Goal: Transaction & Acquisition: Purchase product/service

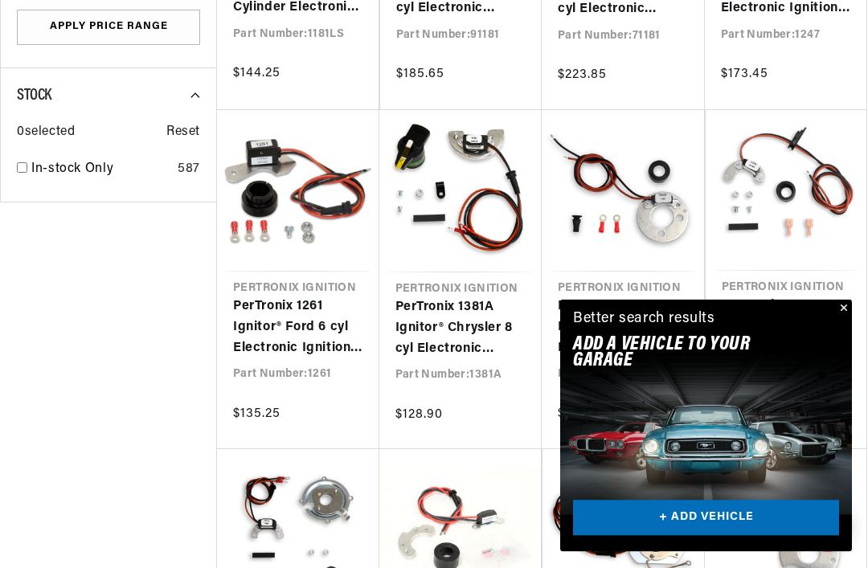
scroll to position [0, 723]
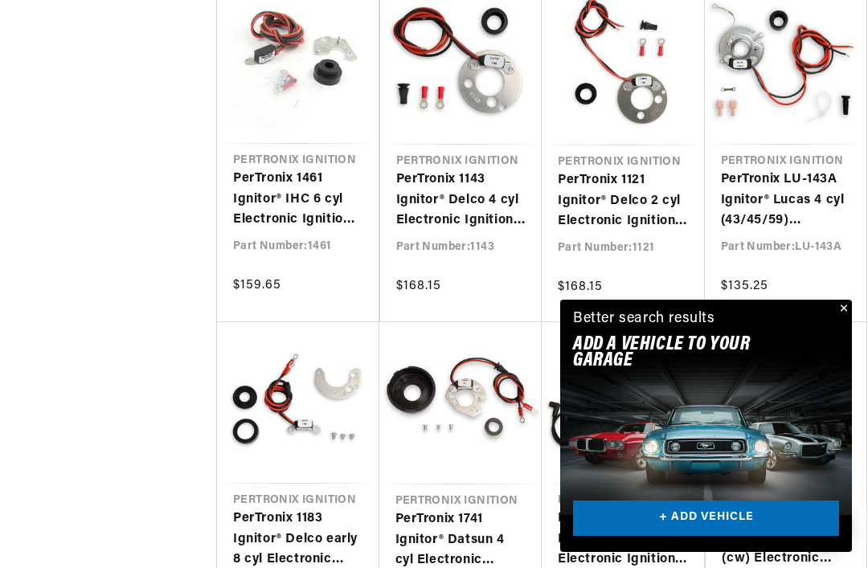
scroll to position [0, 1446]
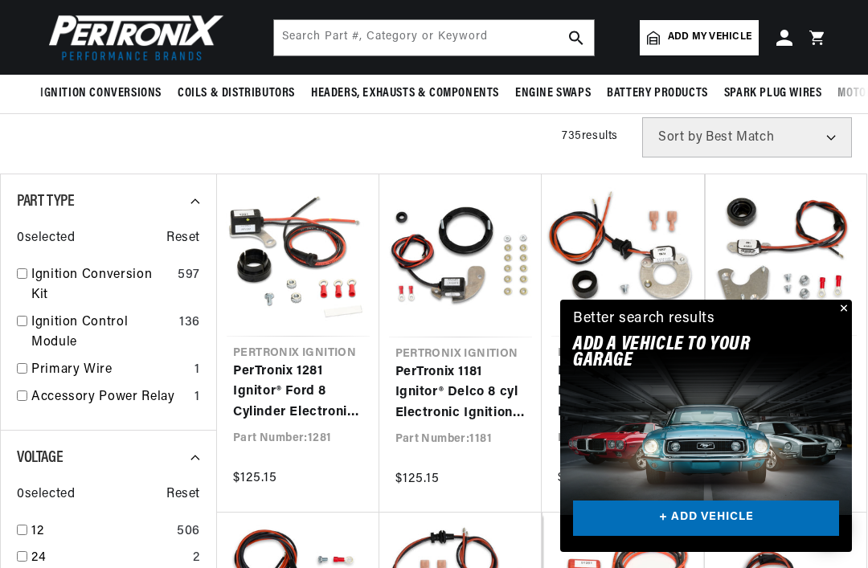
click at [314, 362] on link "PerTronix 1281 Ignitor® Ford 8 Cylinder Electronic Ignition Conversion Kit" at bounding box center [298, 393] width 130 height 62
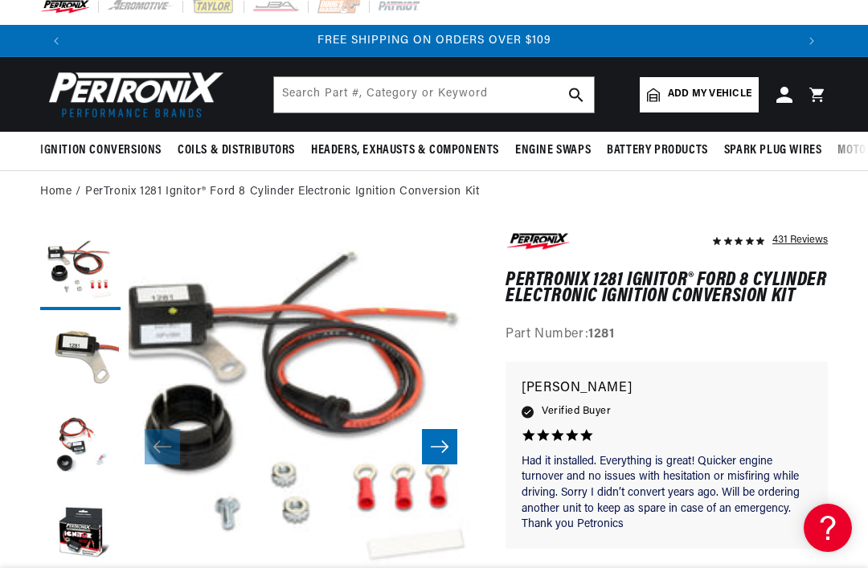
scroll to position [11, 0]
click at [688, 99] on span "Add my vehicle" at bounding box center [710, 95] width 84 height 15
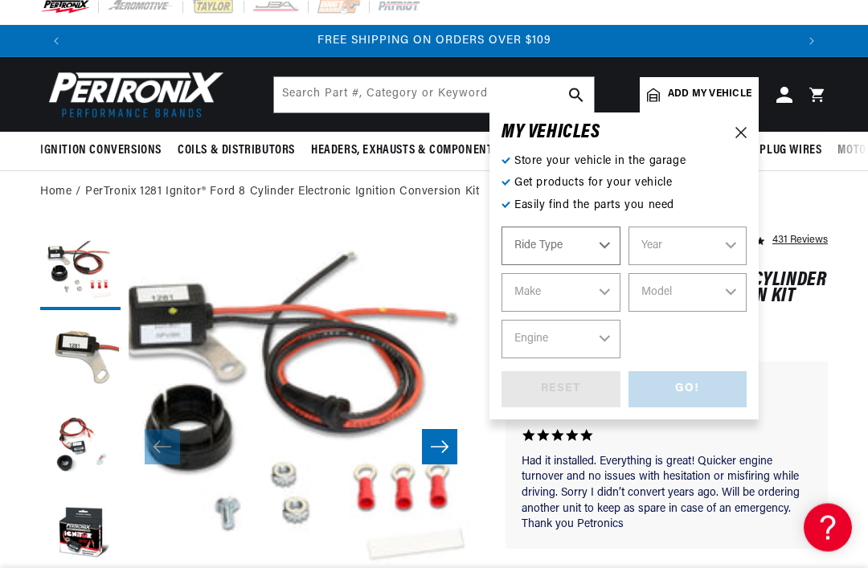
scroll to position [12, 0]
select select "Automotive"
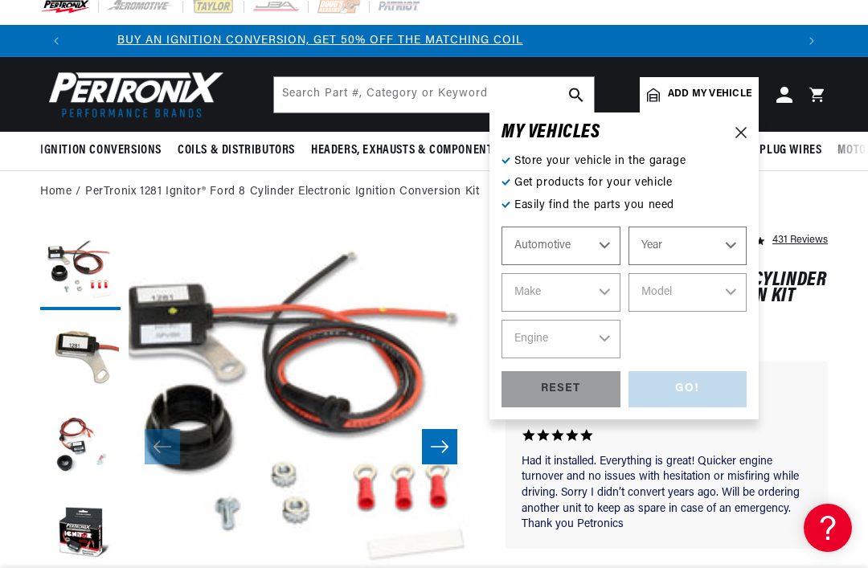
scroll to position [0, 0]
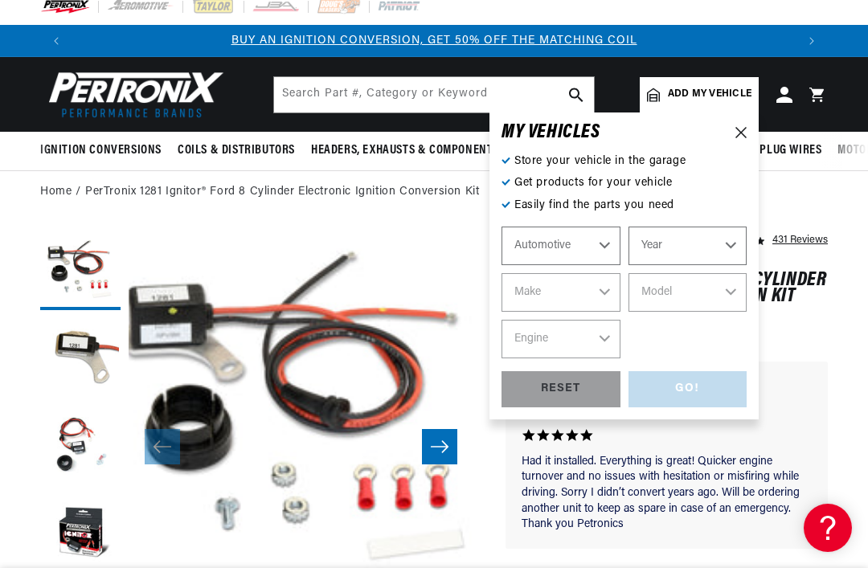
click at [583, 252] on select "Automotive Agricultural Industrial Marine Motorcycle" at bounding box center [560, 246] width 119 height 39
click at [727, 253] on select "Year 2022 2021 2020 2019 2018 2017 2016 2015 2014 2013 2012 2011 2010 2009 2008…" at bounding box center [687, 246] width 119 height 39
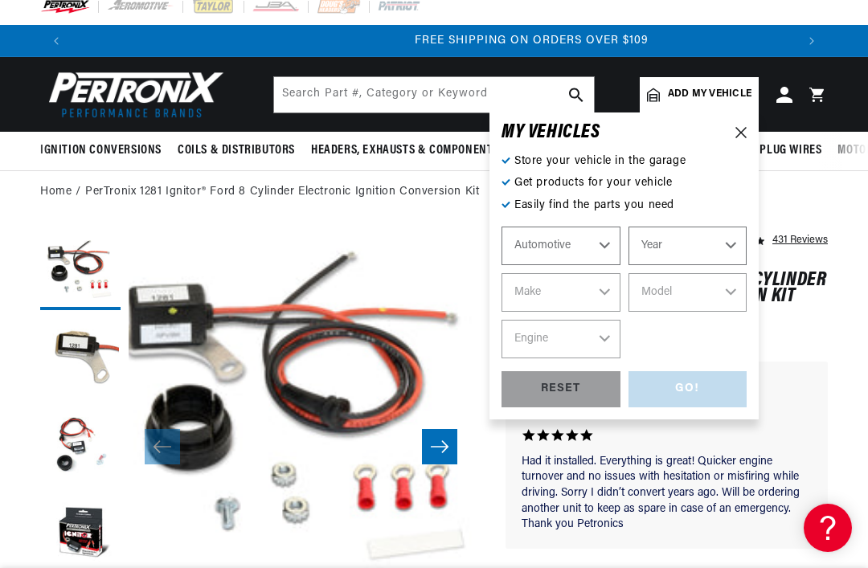
scroll to position [0, 1446]
select select "1967"
click at [599, 301] on select "Make Alfa Romeo American Motors Aston Martin Austin Austin Healey Avanti Bentle…" at bounding box center [560, 292] width 119 height 39
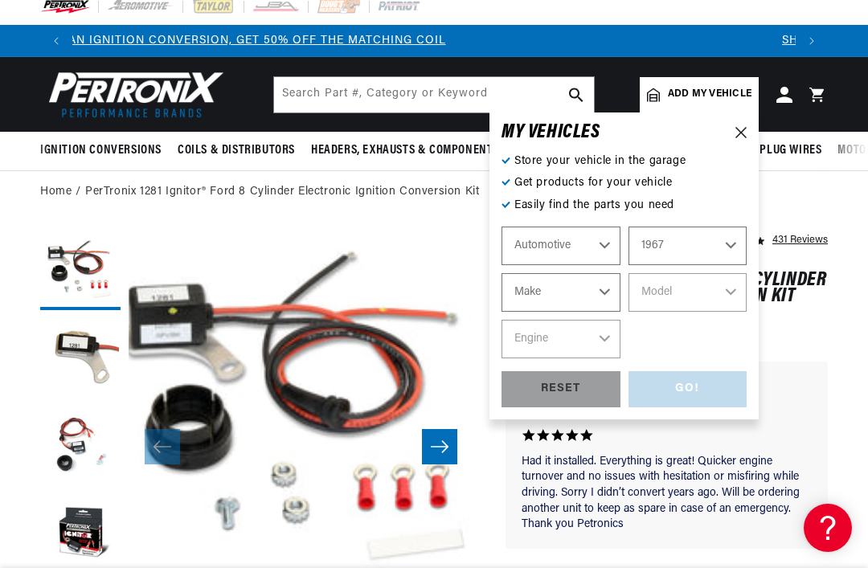
scroll to position [0, 0]
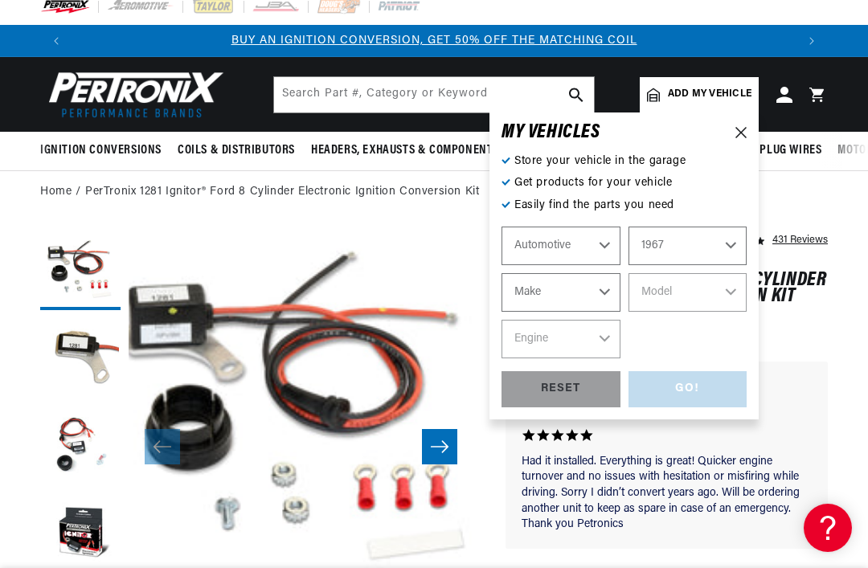
select select "Ford"
click at [738, 301] on select "Model Bronco Club Wagon Country Sedan Country Squire Custom Custom 500 Econolin…" at bounding box center [687, 292] width 119 height 39
select select "Thunderbird"
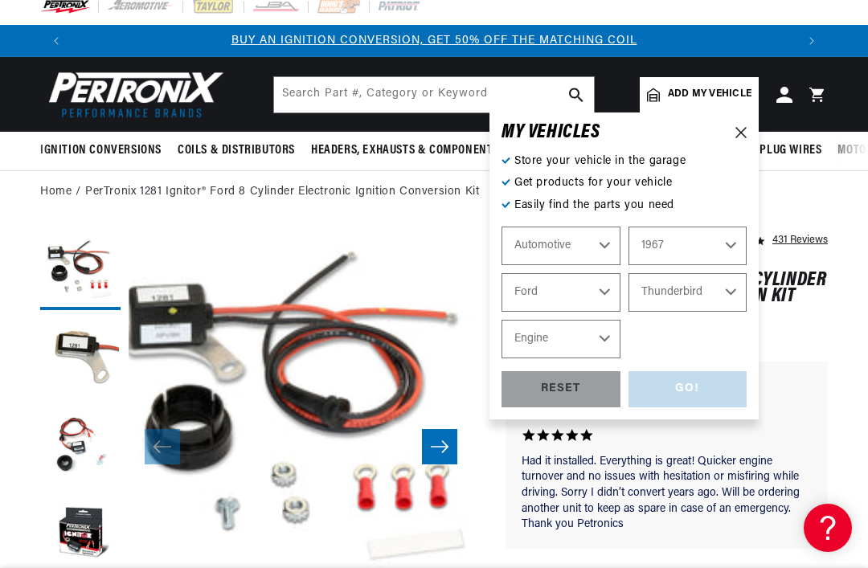
click at [611, 345] on select "Engine 5.4L 6.6L 7.5L 352cid / 5.8L 390cid / 6.4L 427cid / 7.0L 428cid / 7.0L" at bounding box center [560, 339] width 119 height 39
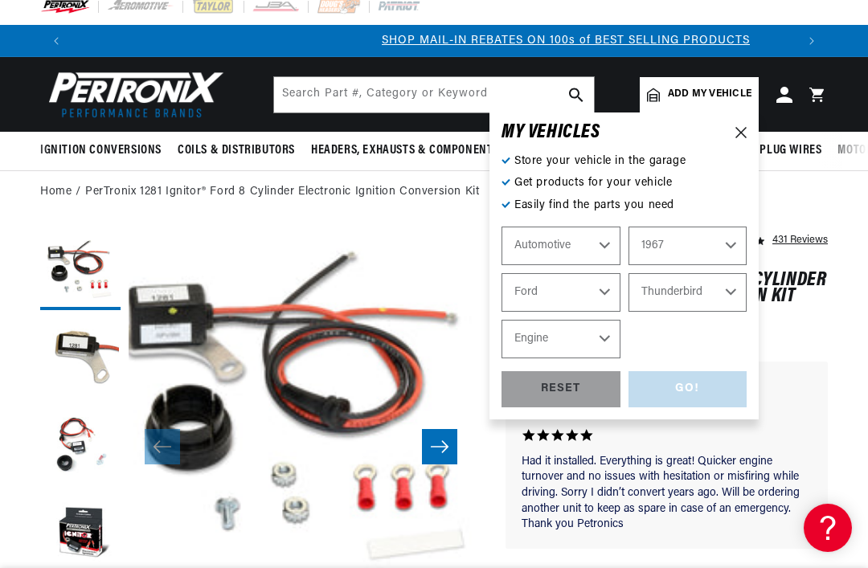
scroll to position [0, 723]
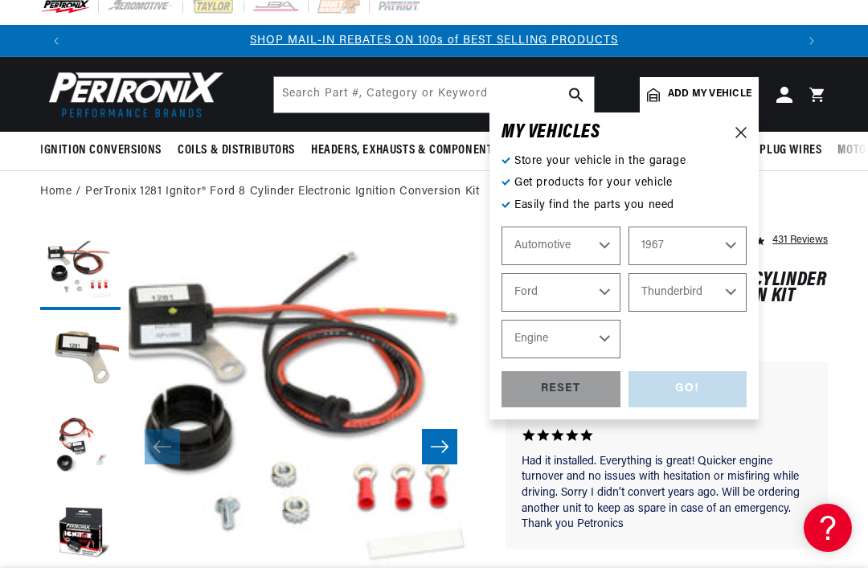
select select "390cid-6.4L"
click at [691, 400] on div "GO!" at bounding box center [687, 389] width 119 height 36
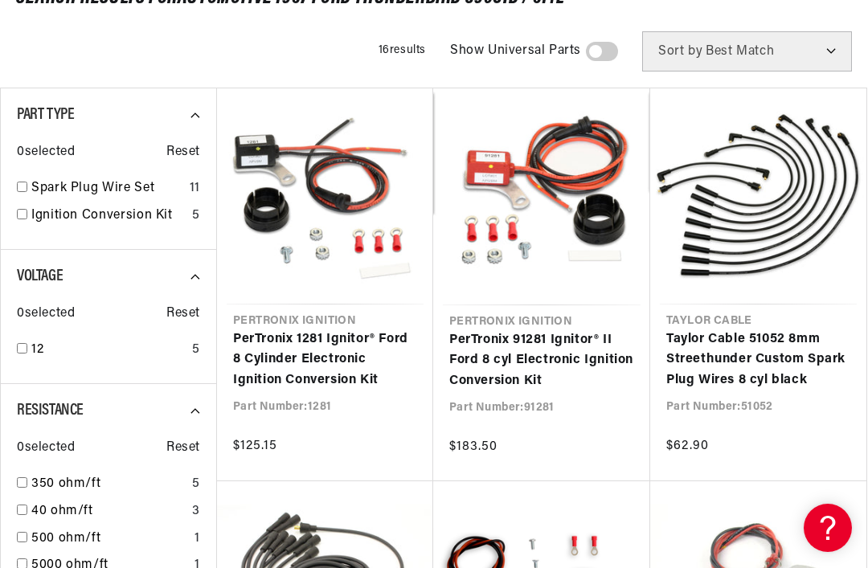
scroll to position [0, 723]
click at [329, 329] on link "PerTronix 1281 Ignitor® Ford 8 Cylinder Electronic Ignition Conversion Kit" at bounding box center [325, 360] width 184 height 62
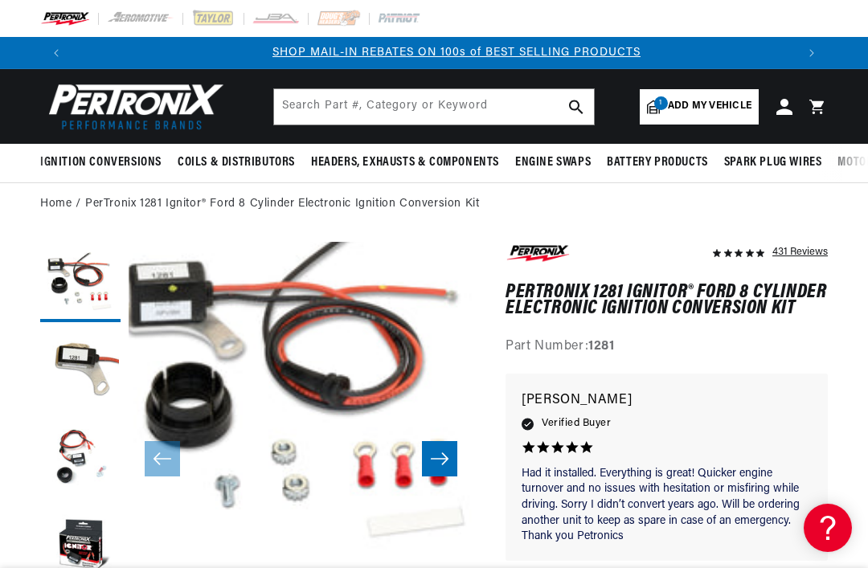
scroll to position [0, 723]
click at [309, 112] on input "text" at bounding box center [434, 106] width 320 height 35
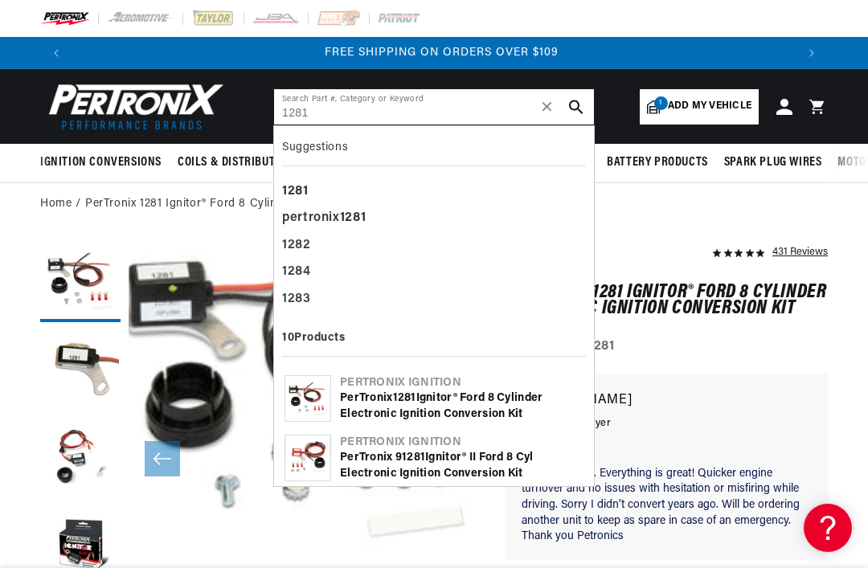
scroll to position [0, 1446]
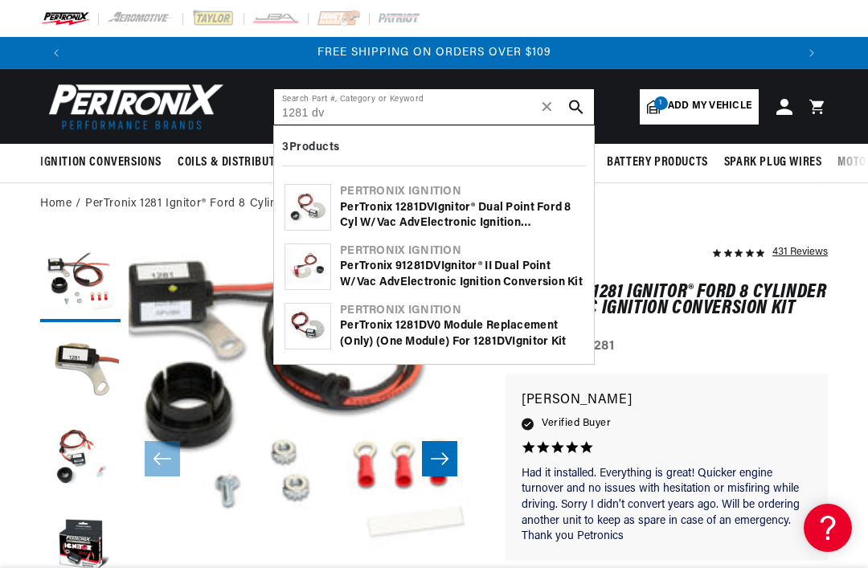
type input "1281 dv"
click at [582, 111] on icon "search button" at bounding box center [576, 107] width 14 height 14
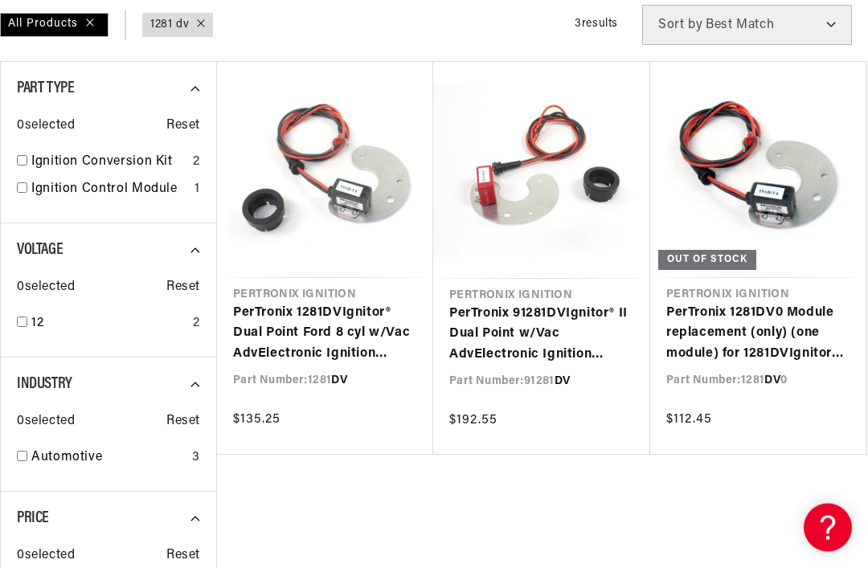
scroll to position [242, 0]
click at [358, 303] on link "PerTronix 1281 DV Ignitor® Dual Point Ford 8 cyl w/Vac A dv Electronic Ignition…" at bounding box center [325, 334] width 184 height 62
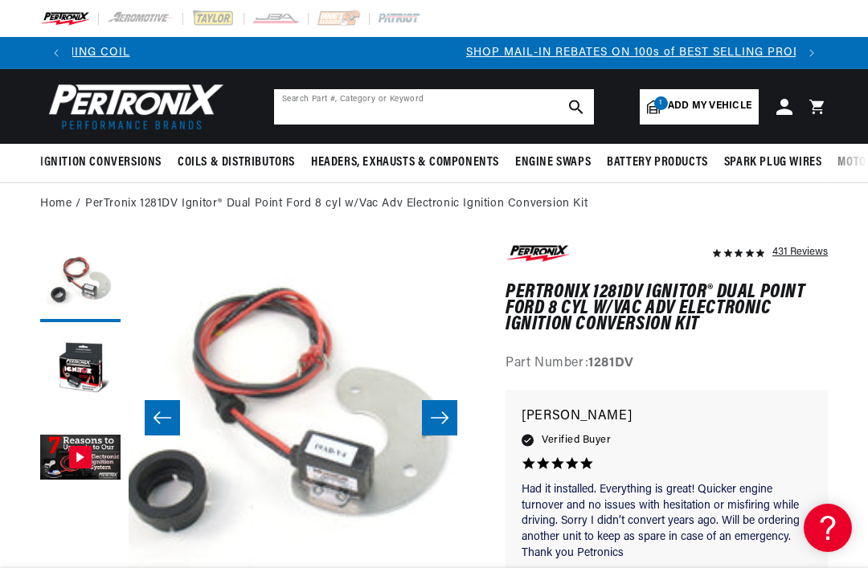
click at [309, 116] on input "text" at bounding box center [434, 106] width 320 height 35
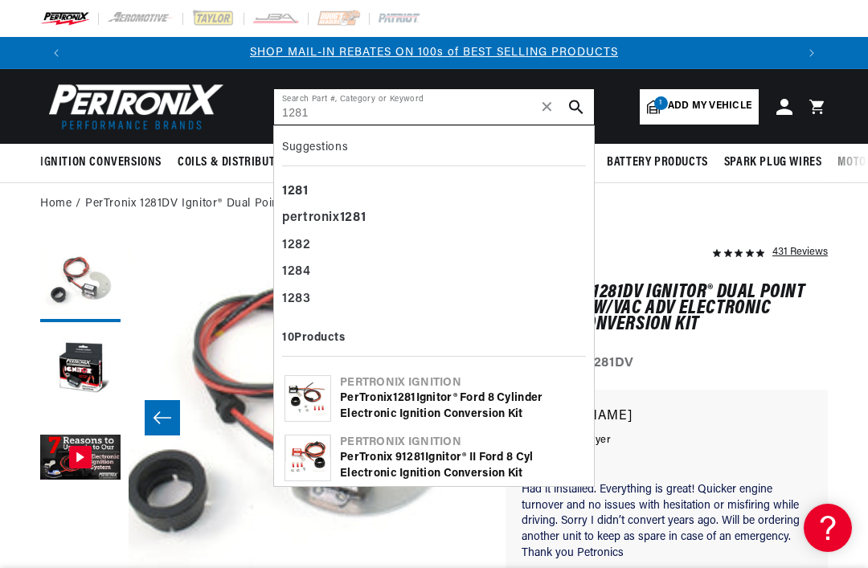
type input "1281"
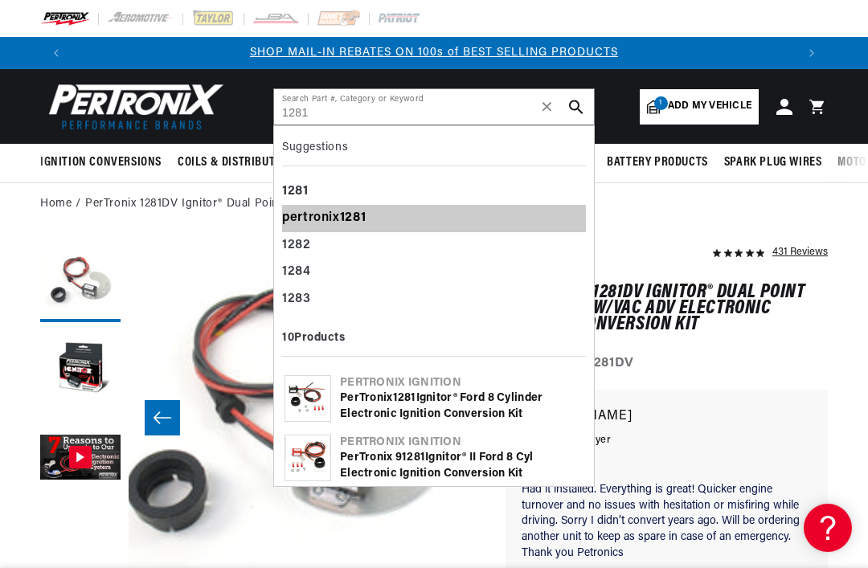
click at [361, 220] on b "1281" at bounding box center [353, 217] width 27 height 13
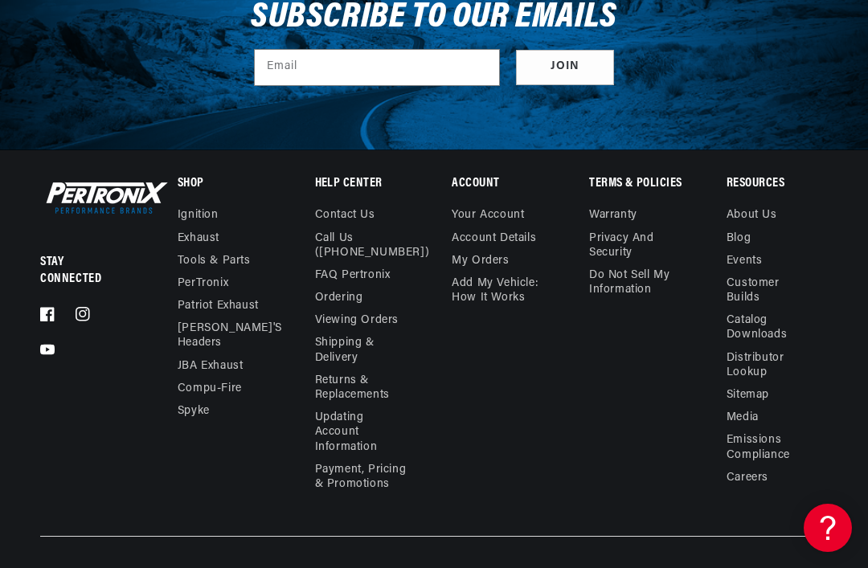
click at [378, 387] on link "Returns & Replacements" at bounding box center [359, 388] width 89 height 37
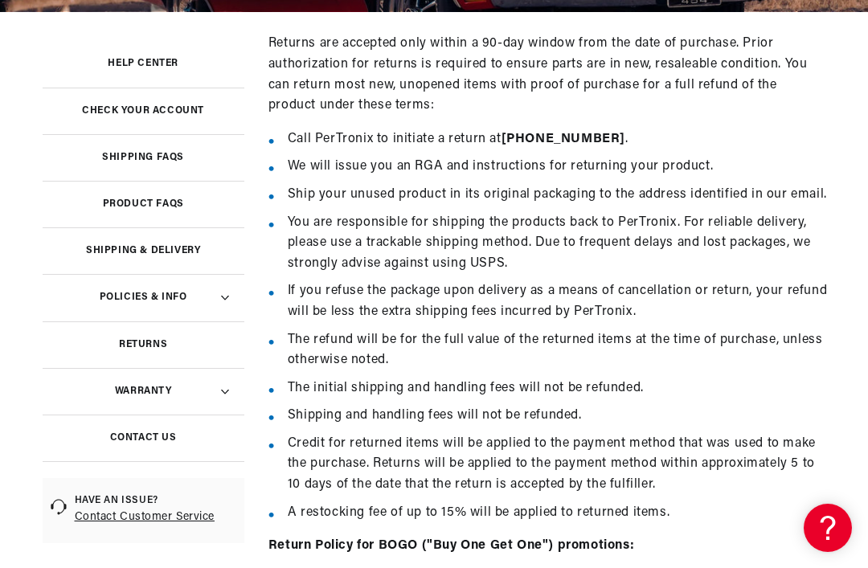
scroll to position [0, 723]
